Goal: Task Accomplishment & Management: Use online tool/utility

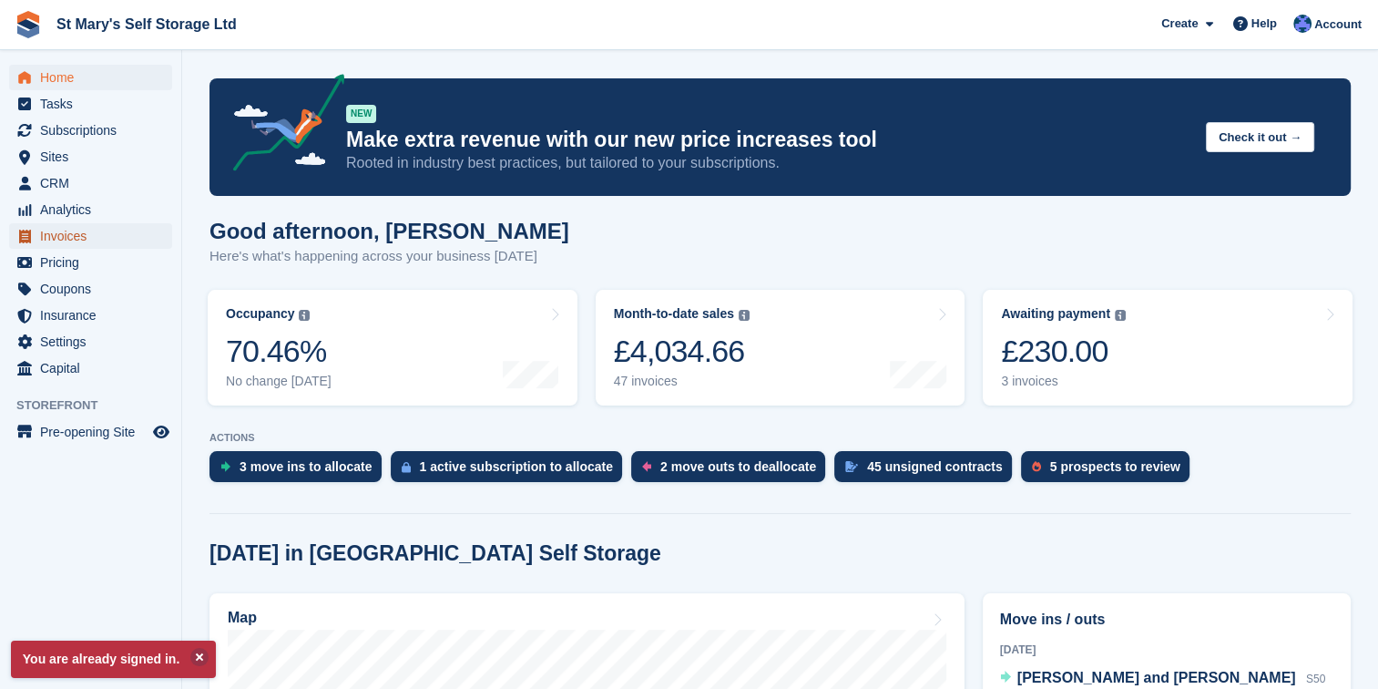
click at [60, 236] on span "Invoices" at bounding box center [94, 236] width 109 height 26
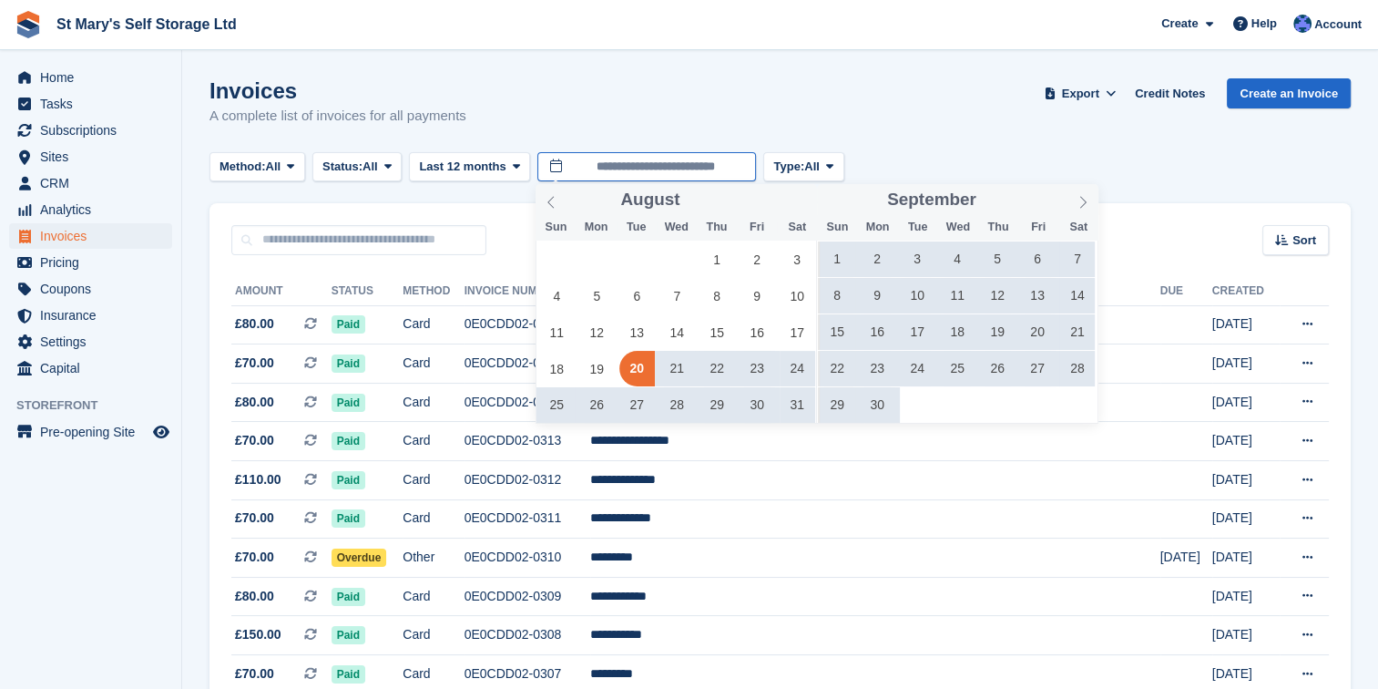
click at [658, 166] on input "**********" at bounding box center [646, 167] width 219 height 30
click at [1080, 201] on icon at bounding box center [1083, 202] width 13 height 13
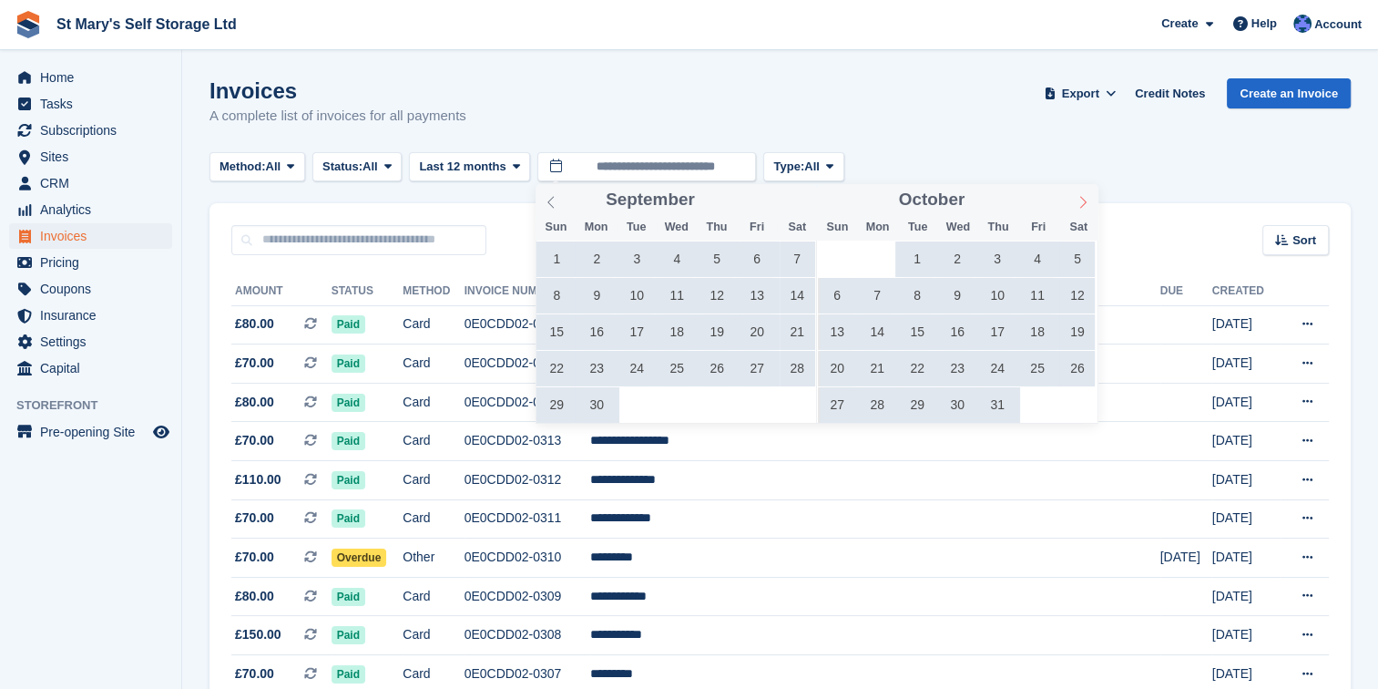
click at [1086, 202] on icon at bounding box center [1083, 202] width 6 height 12
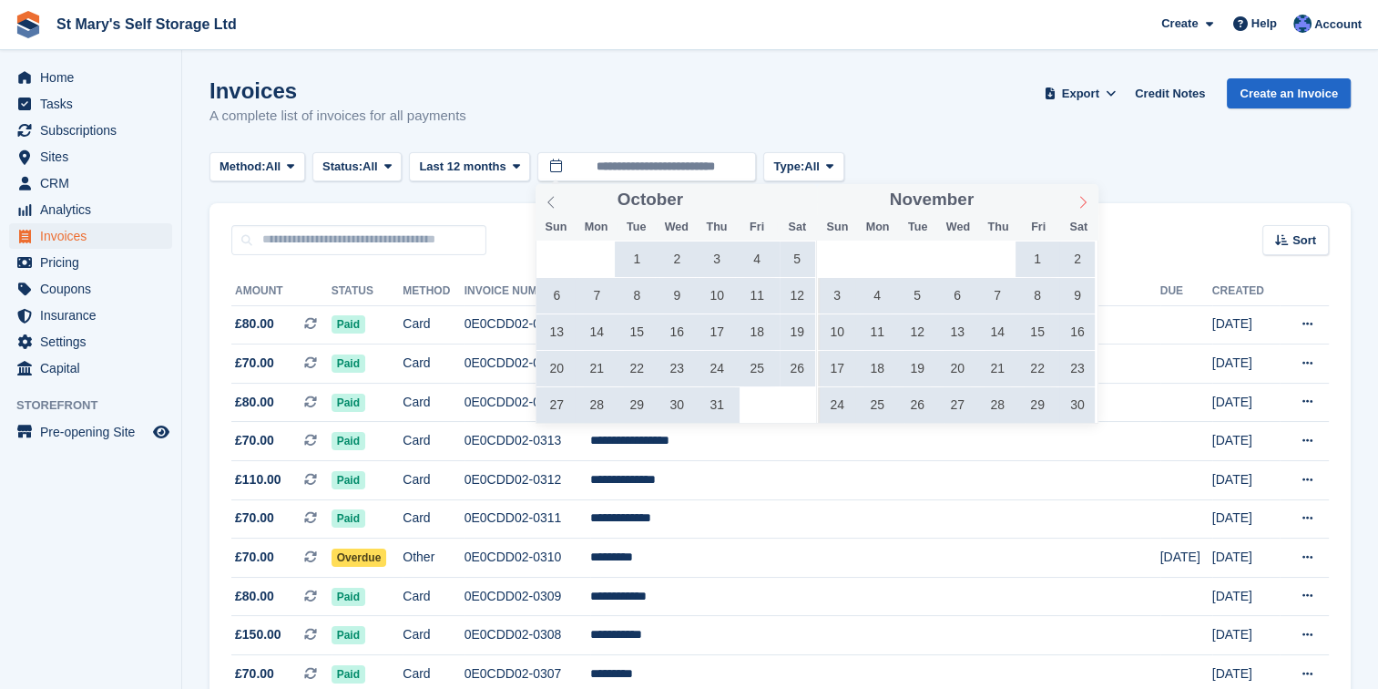
click at [1086, 202] on icon at bounding box center [1083, 202] width 6 height 12
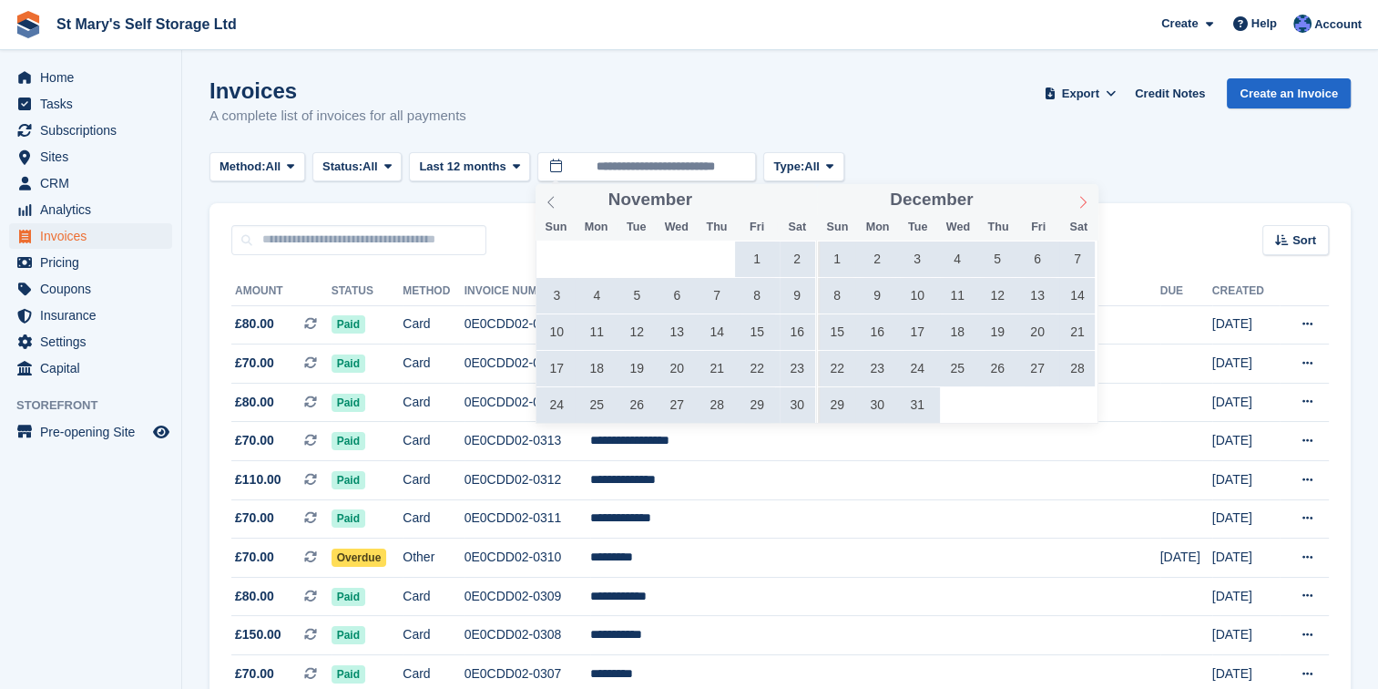
click at [1086, 202] on icon at bounding box center [1083, 202] width 13 height 13
type input "****"
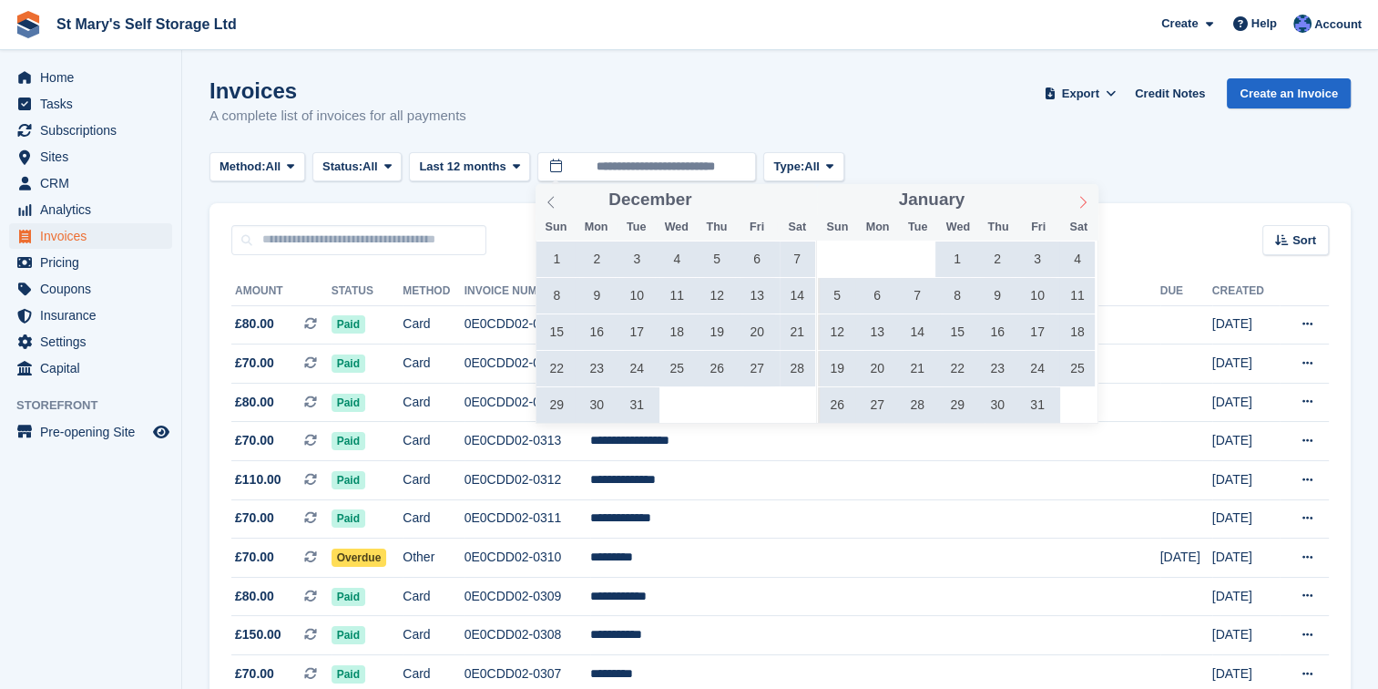
click at [1086, 202] on icon at bounding box center [1083, 202] width 13 height 13
type input "****"
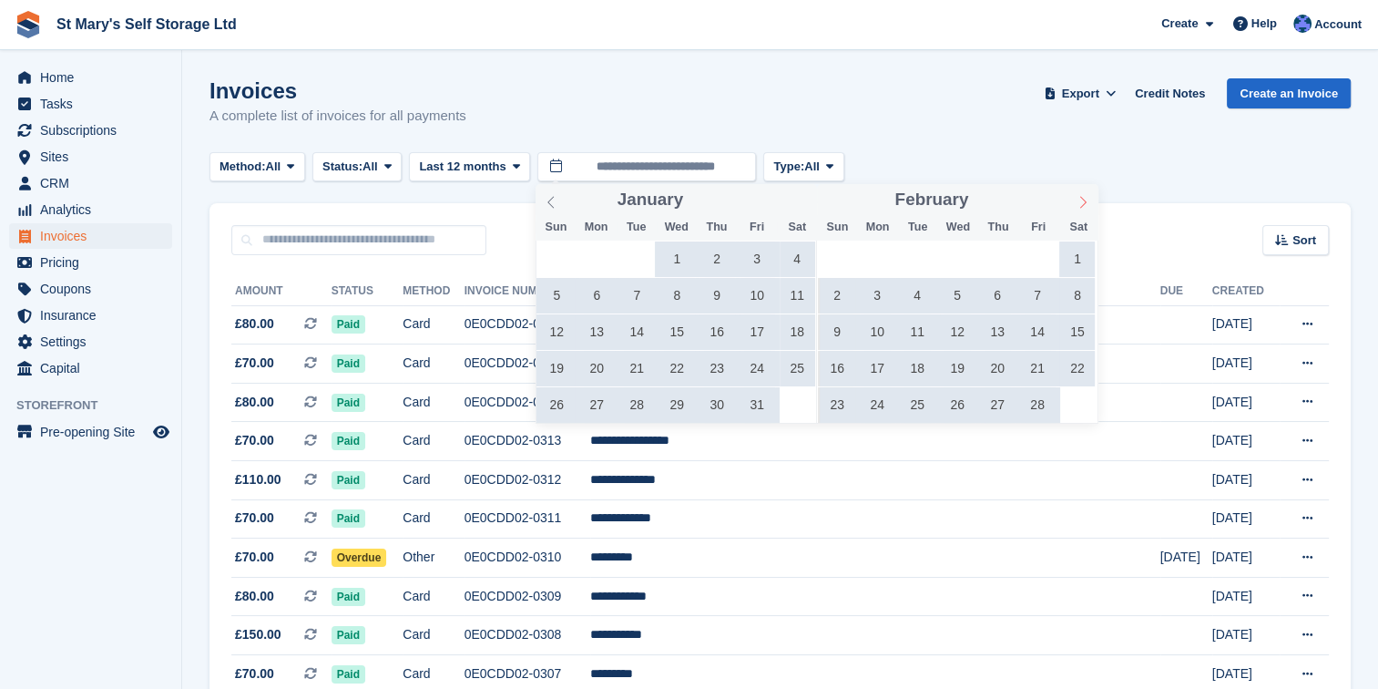
click at [1086, 202] on icon at bounding box center [1083, 202] width 13 height 13
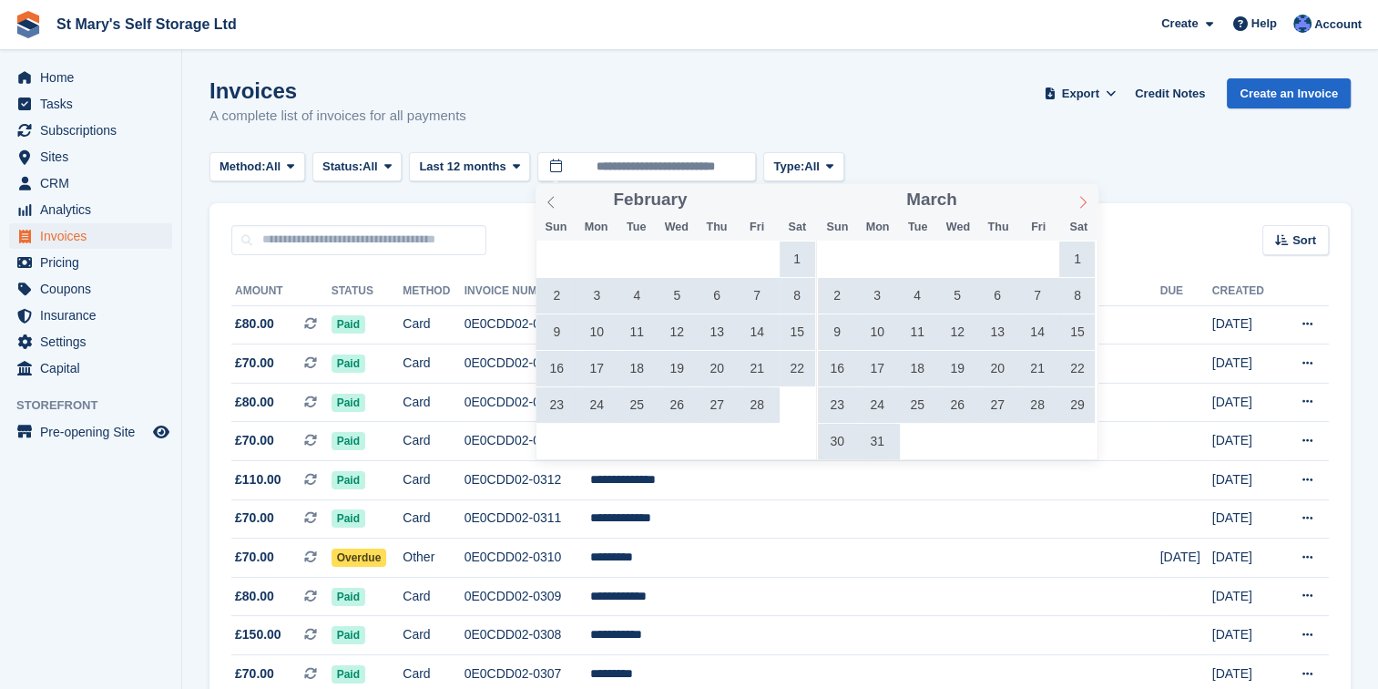
click at [1086, 202] on icon at bounding box center [1083, 202] width 13 height 13
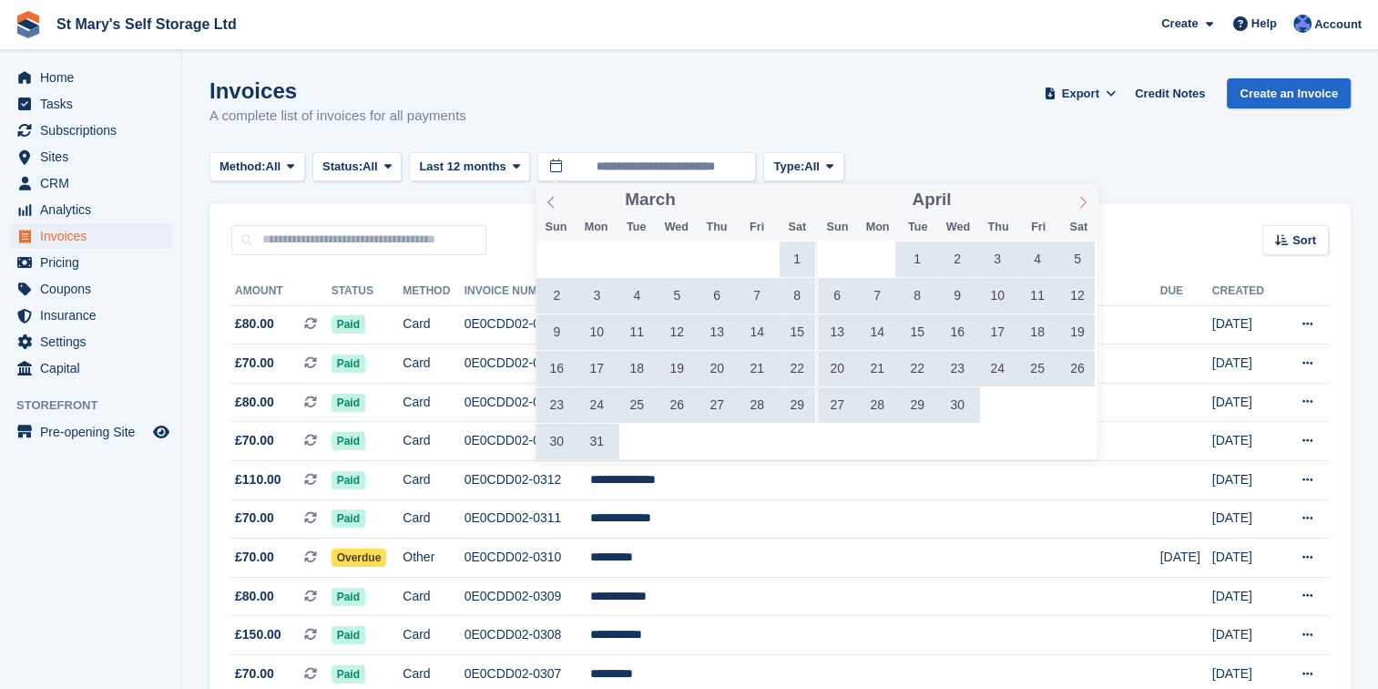
click at [1086, 202] on icon at bounding box center [1083, 202] width 13 height 13
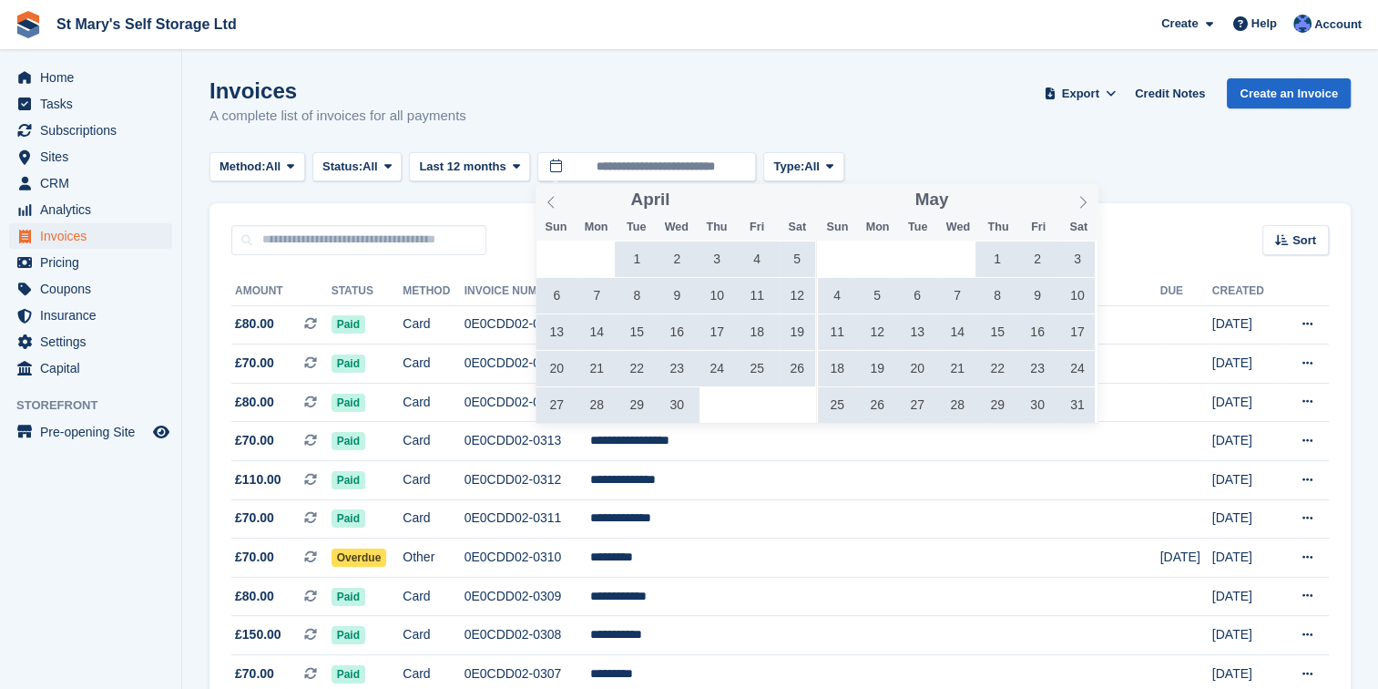
click at [640, 255] on span "1" at bounding box center [637, 259] width 36 height 36
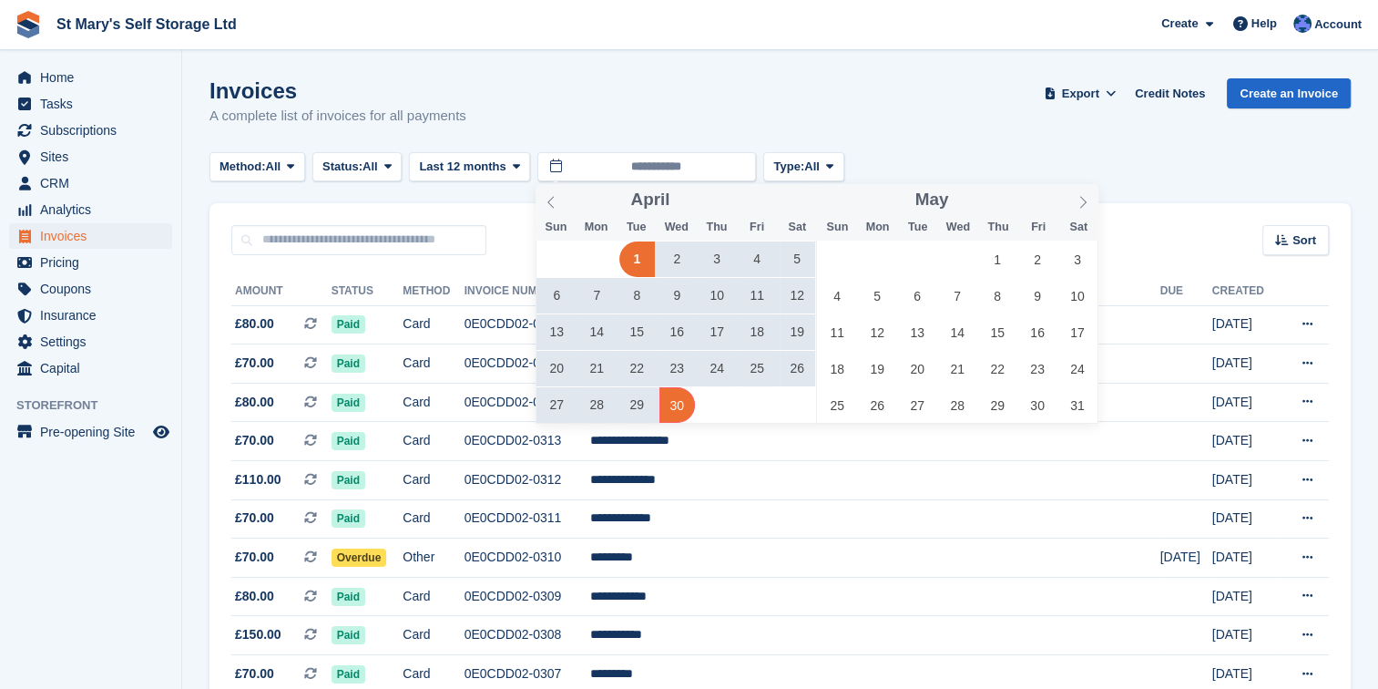
click at [674, 404] on span "30" at bounding box center [678, 405] width 36 height 36
type input "**********"
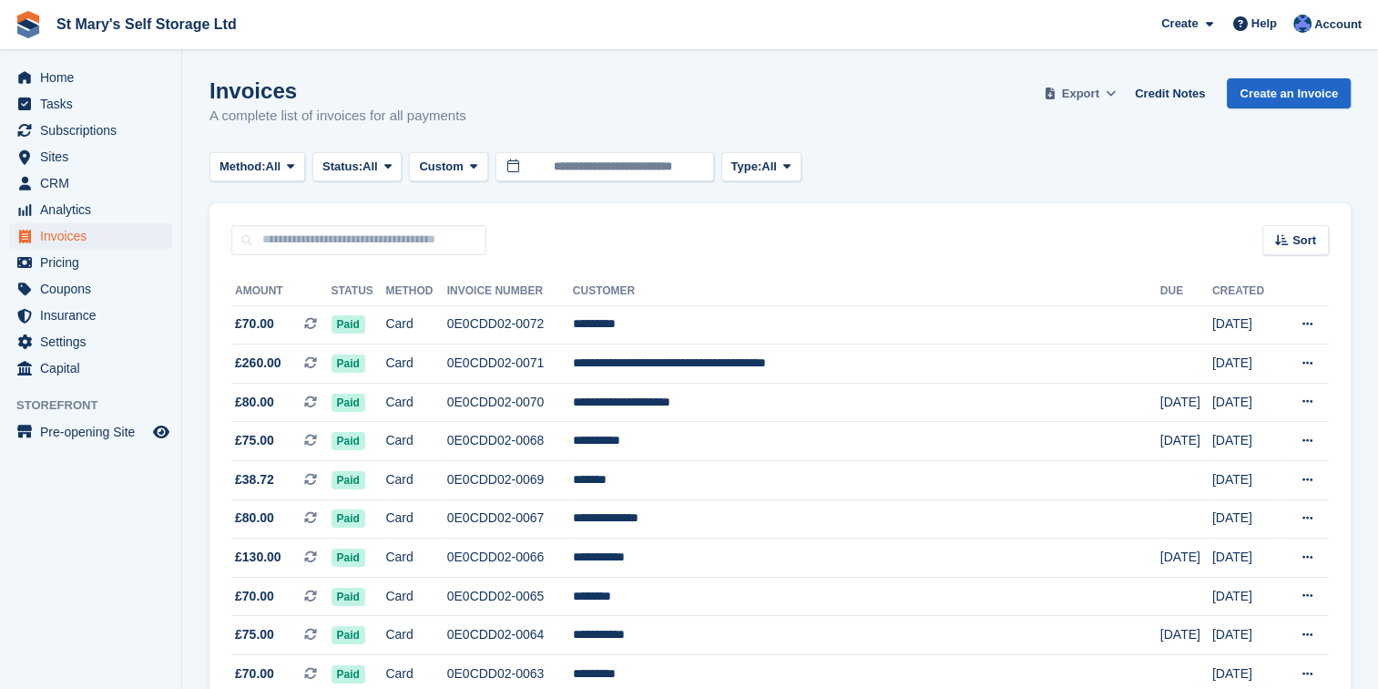
click at [1080, 94] on span "Export" at bounding box center [1080, 94] width 37 height 18
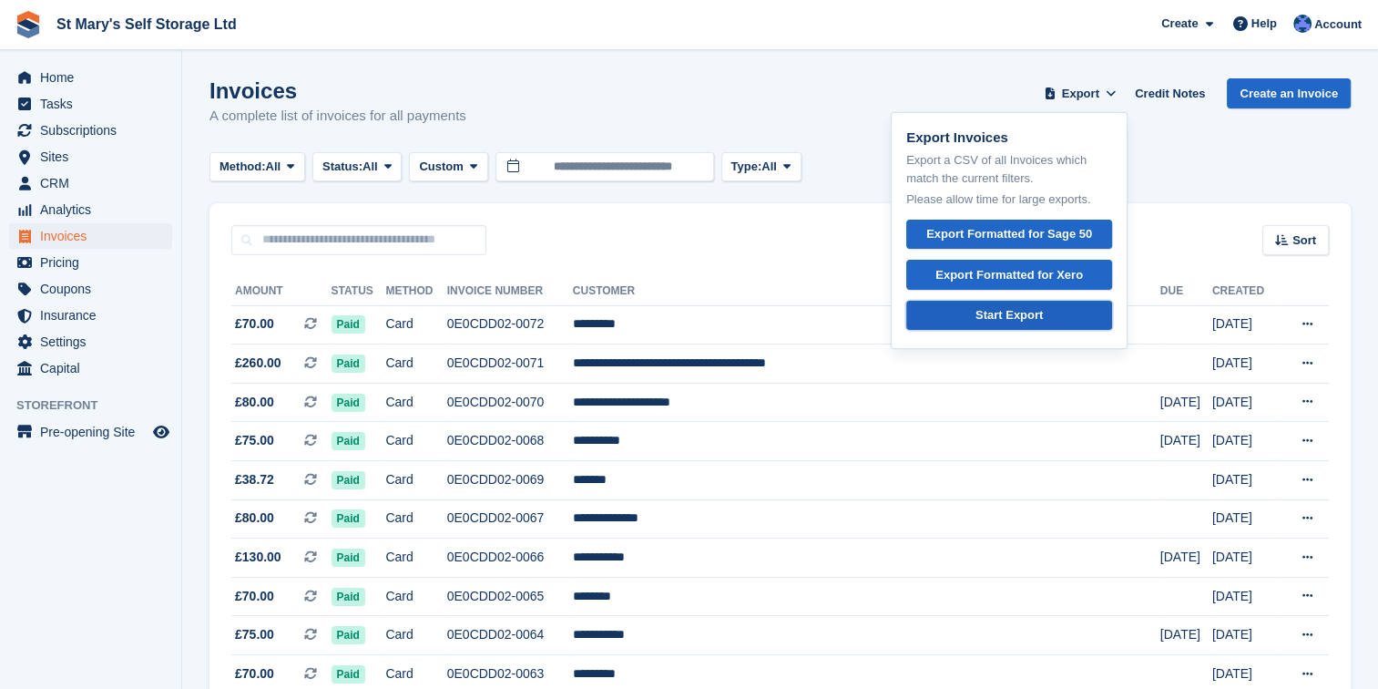
click at [1015, 316] on div "Start Export" at bounding box center [1009, 315] width 67 height 18
click at [998, 315] on div "Start Export" at bounding box center [1009, 315] width 67 height 18
click at [745, 98] on div "Invoices A complete list of invoices for all payments Export Export Invoices Ex…" at bounding box center [780, 113] width 1141 height 70
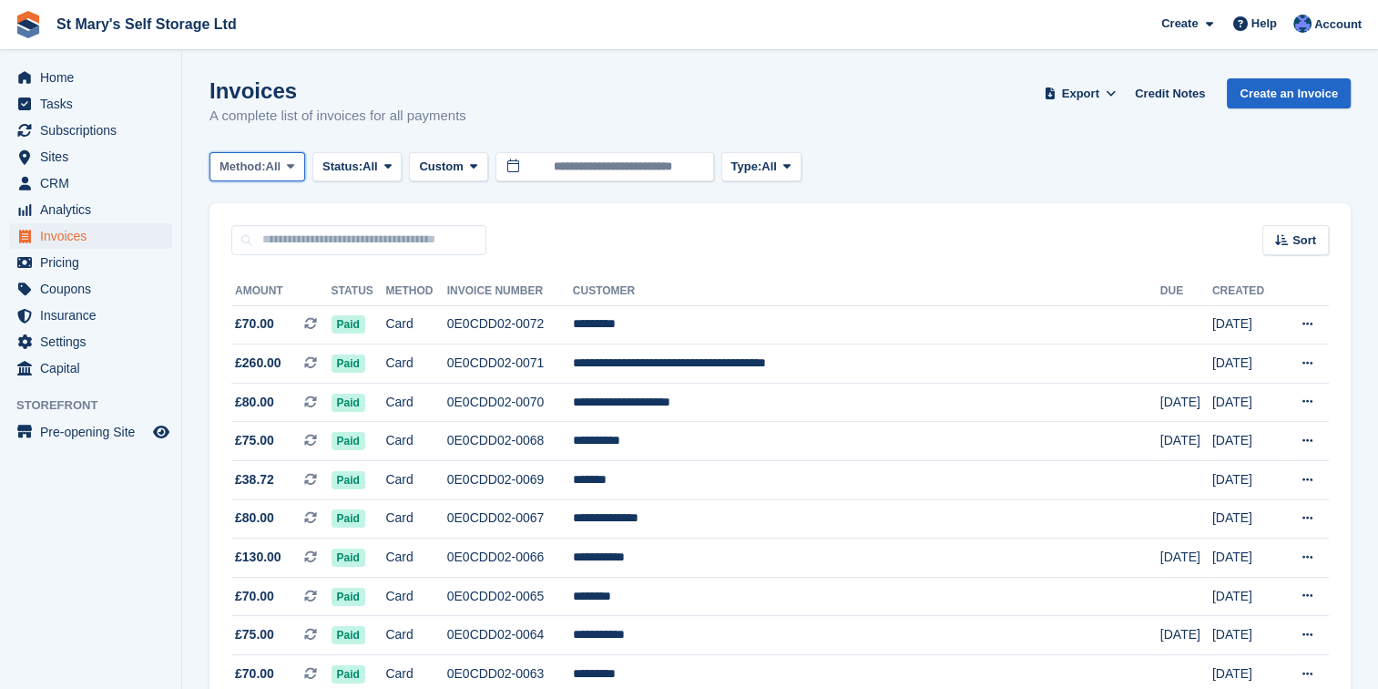
click at [294, 167] on icon at bounding box center [290, 166] width 7 height 12
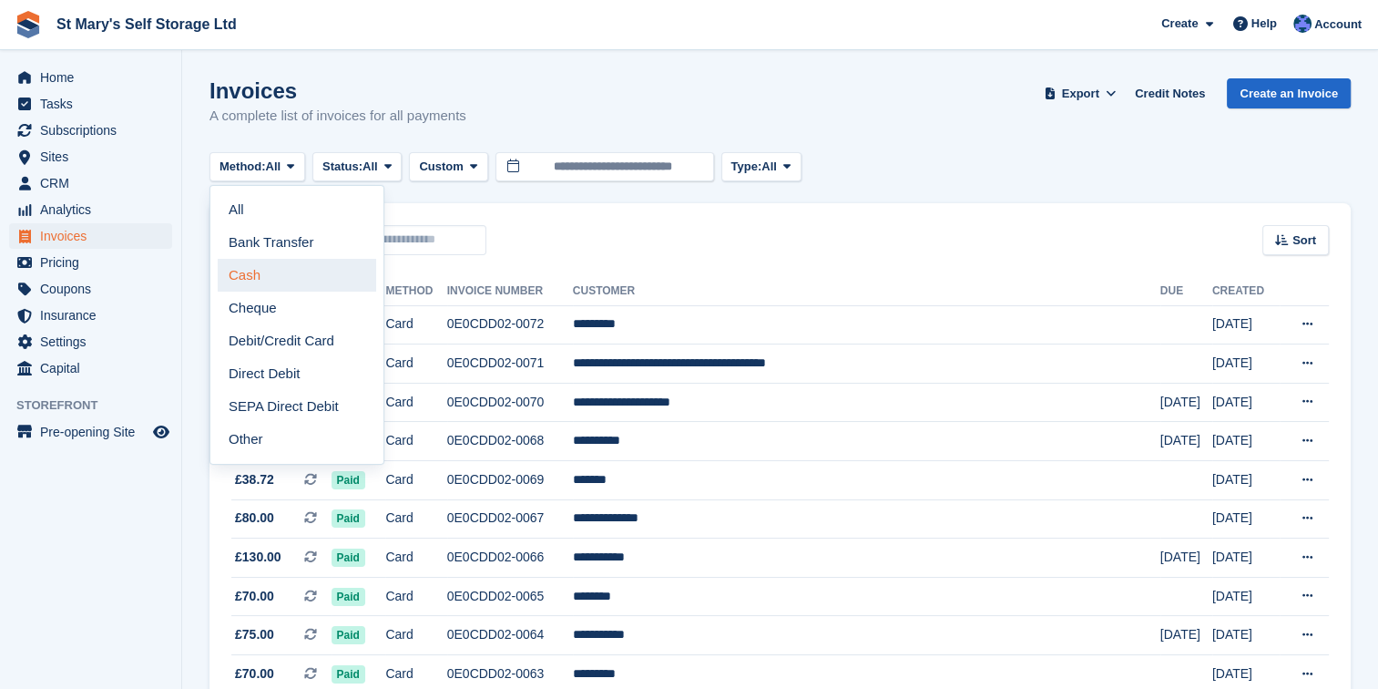
click at [260, 277] on link "Cash" at bounding box center [297, 275] width 159 height 33
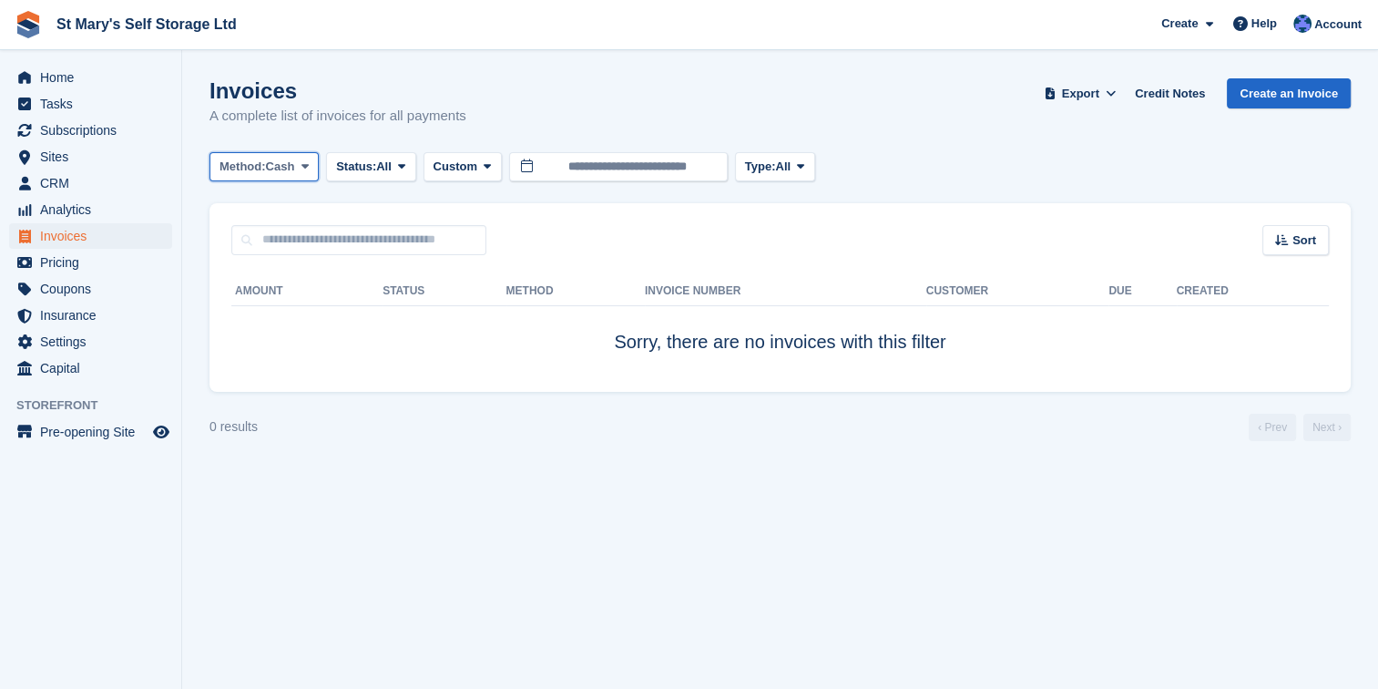
click at [307, 170] on icon at bounding box center [305, 166] width 7 height 12
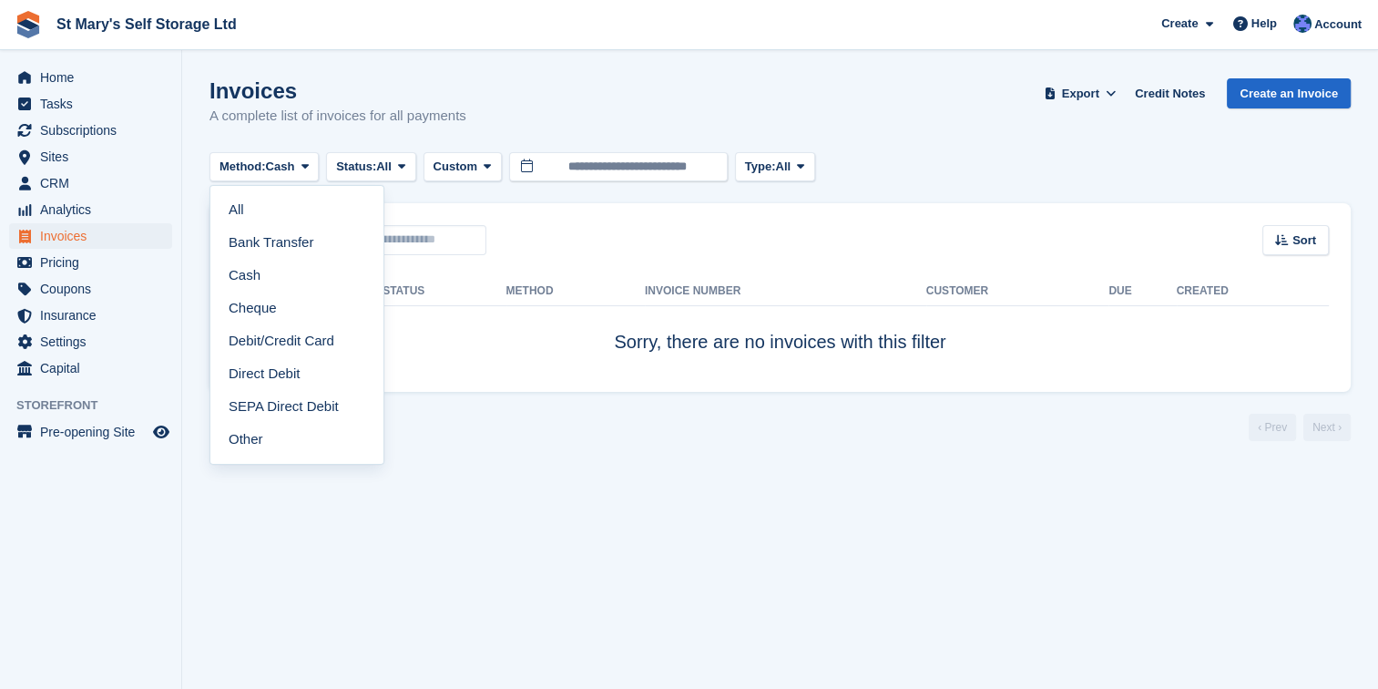
click at [288, 197] on link "All" at bounding box center [297, 209] width 159 height 33
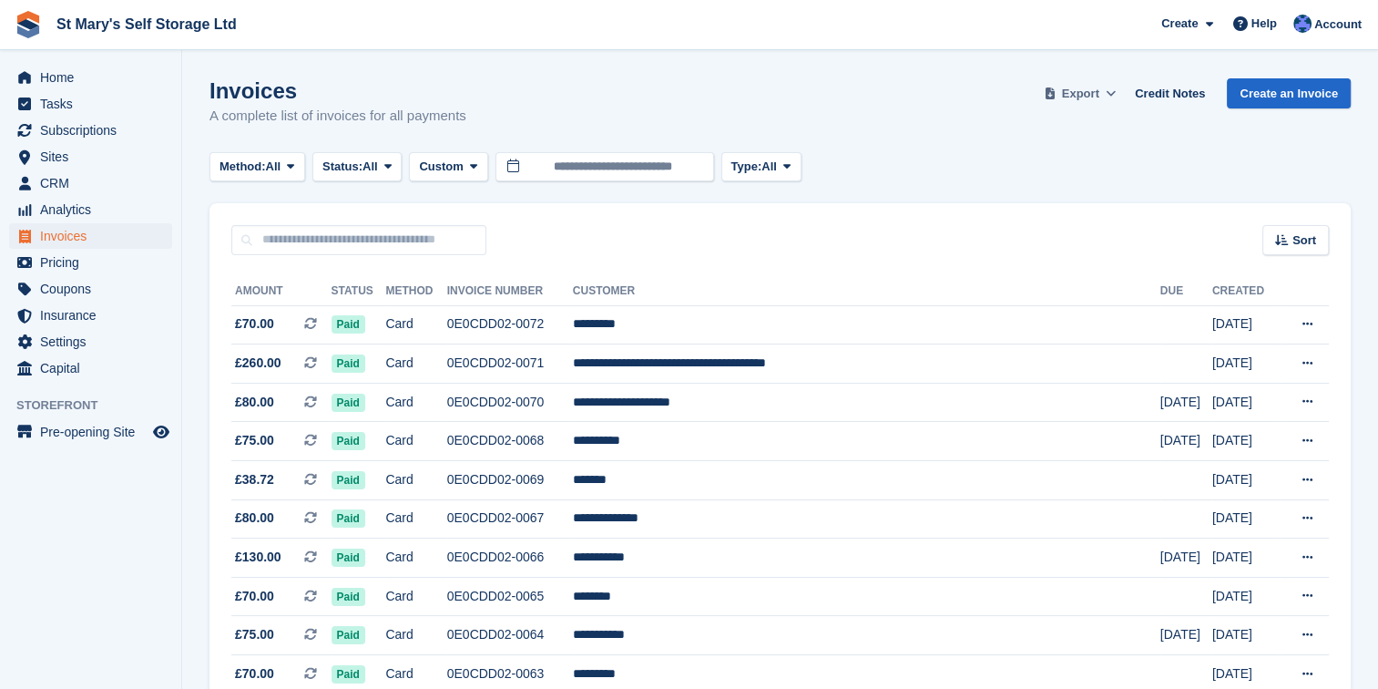
click at [1116, 92] on icon at bounding box center [1111, 93] width 10 height 12
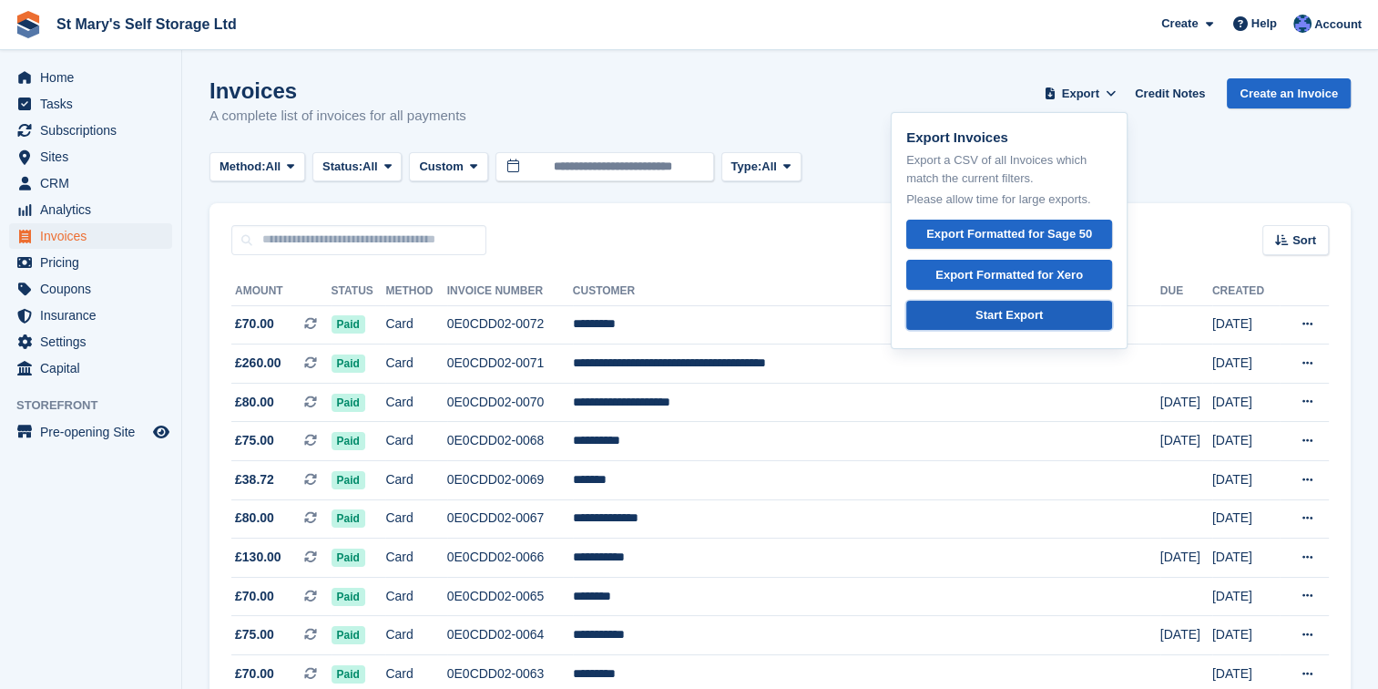
click at [1000, 315] on div "Start Export" at bounding box center [1009, 315] width 67 height 18
click at [1011, 316] on div "Start Export" at bounding box center [1009, 315] width 67 height 18
